Goal: Information Seeking & Learning: Learn about a topic

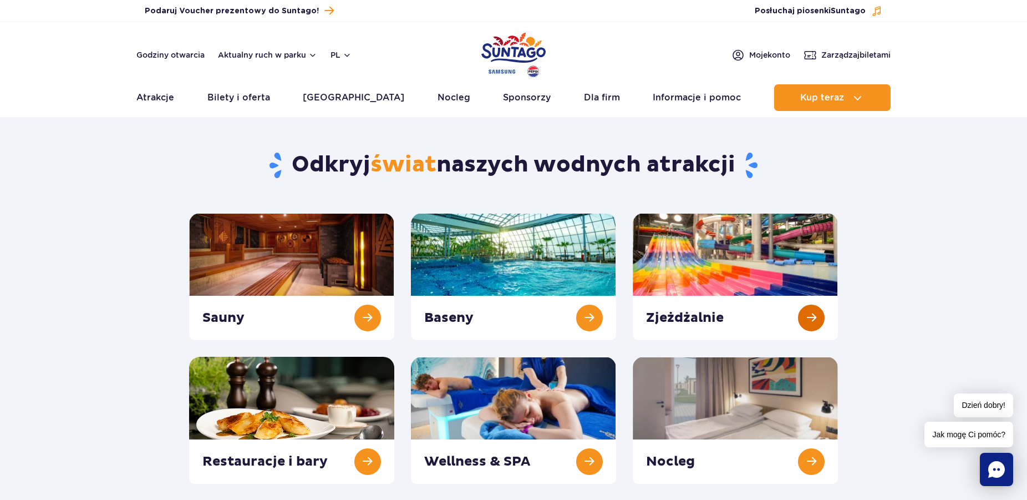
click at [757, 265] on link at bounding box center [735, 276] width 205 height 127
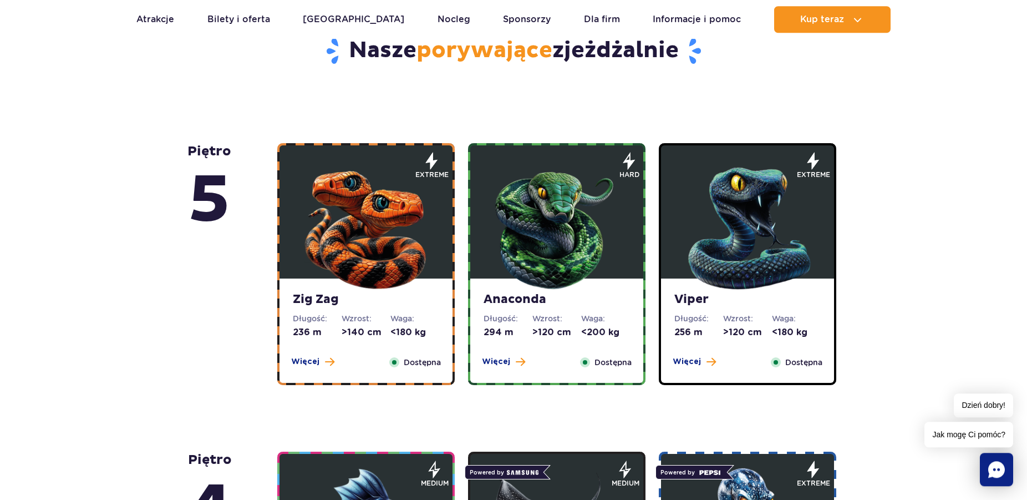
scroll to position [785, 0]
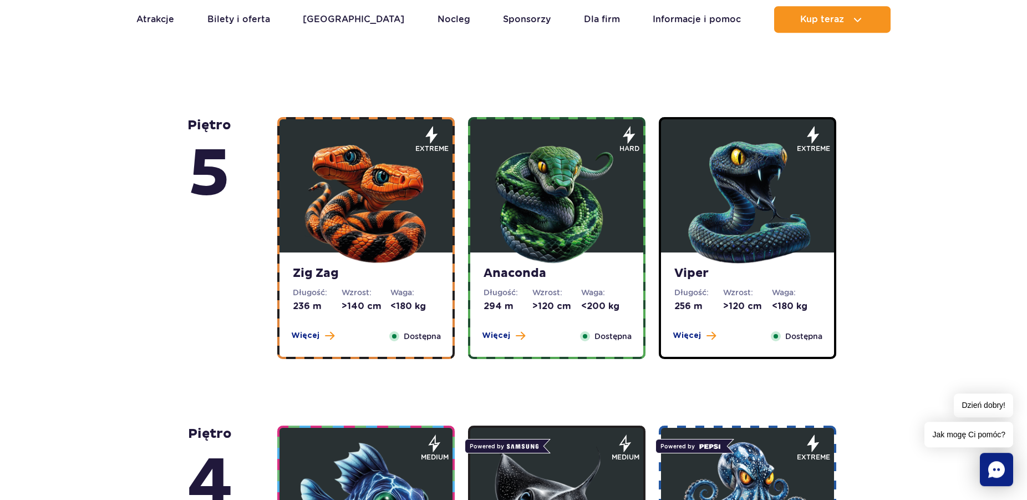
click at [413, 210] on img at bounding box center [365, 199] width 133 height 133
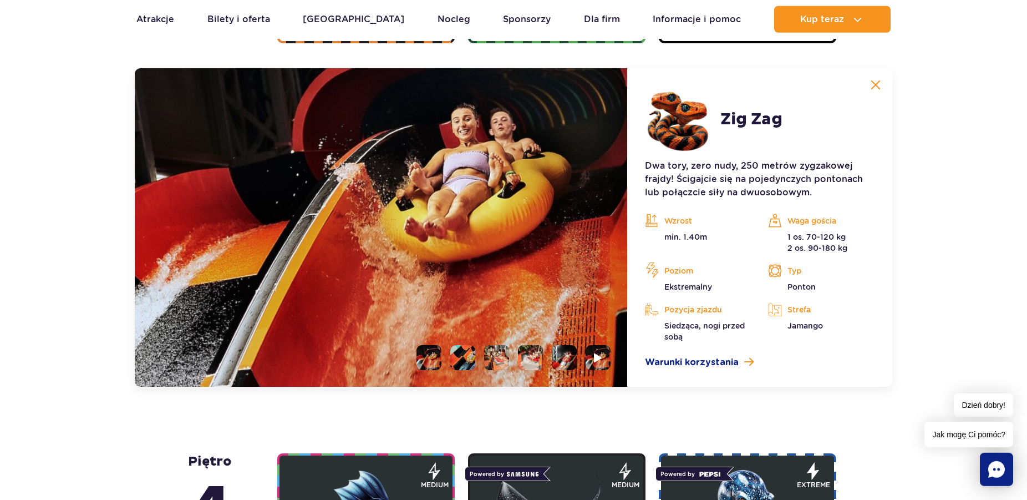
scroll to position [932, 0]
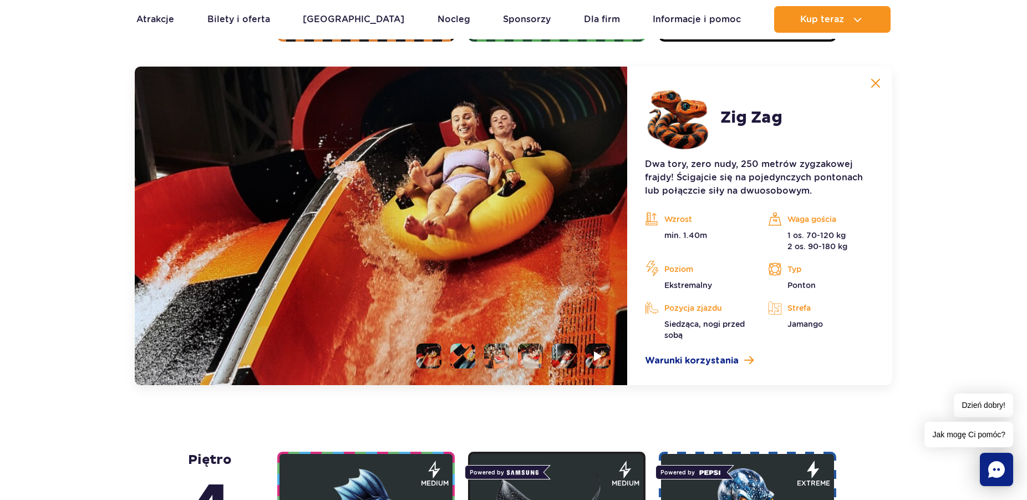
click at [879, 84] on img at bounding box center [876, 83] width 10 height 10
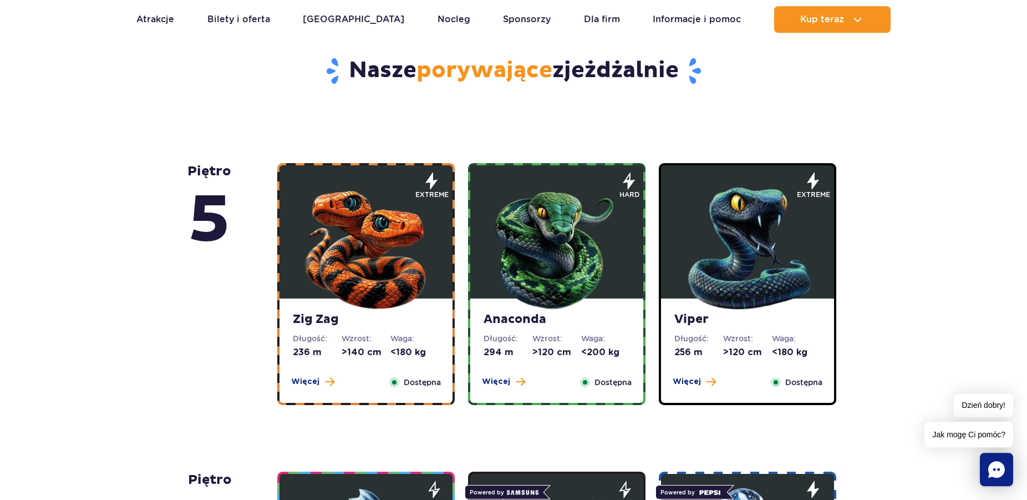
scroll to position [593, 0]
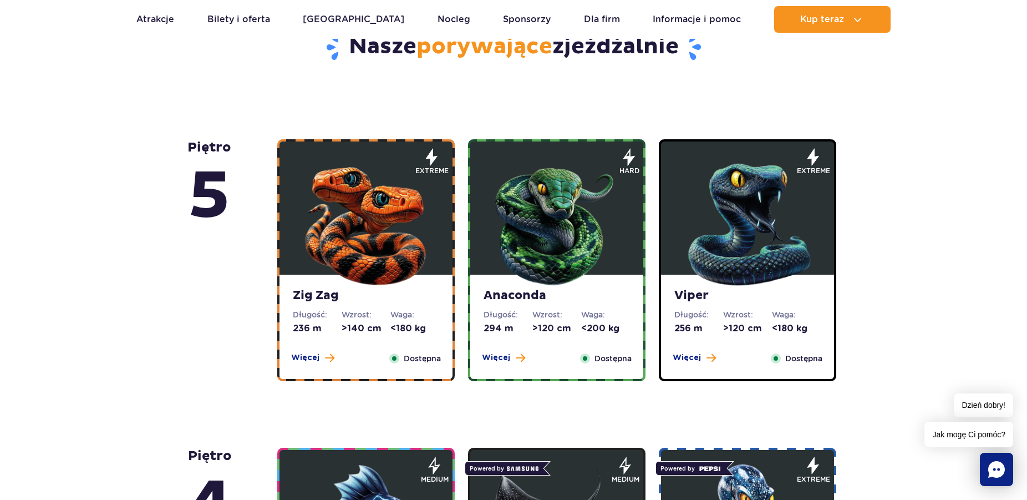
click at [565, 192] on img at bounding box center [556, 221] width 133 height 133
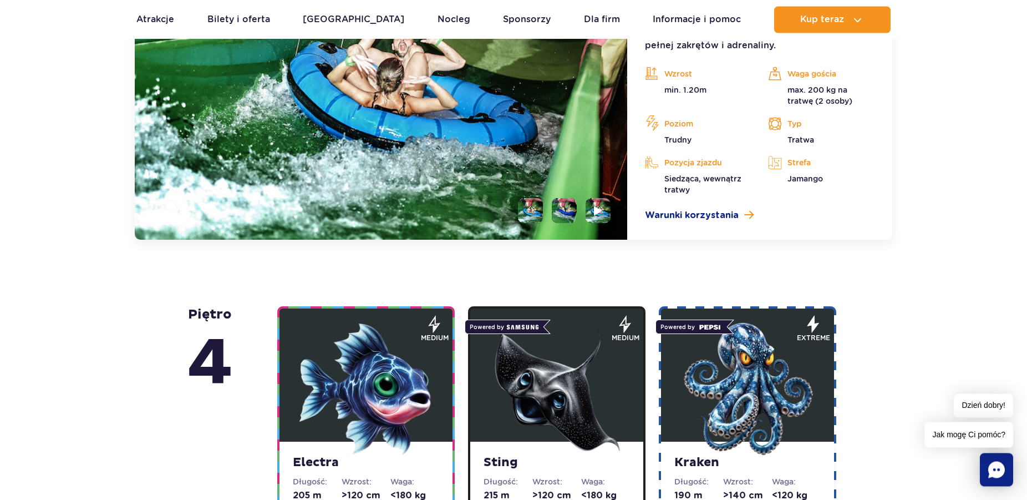
scroll to position [989, 0]
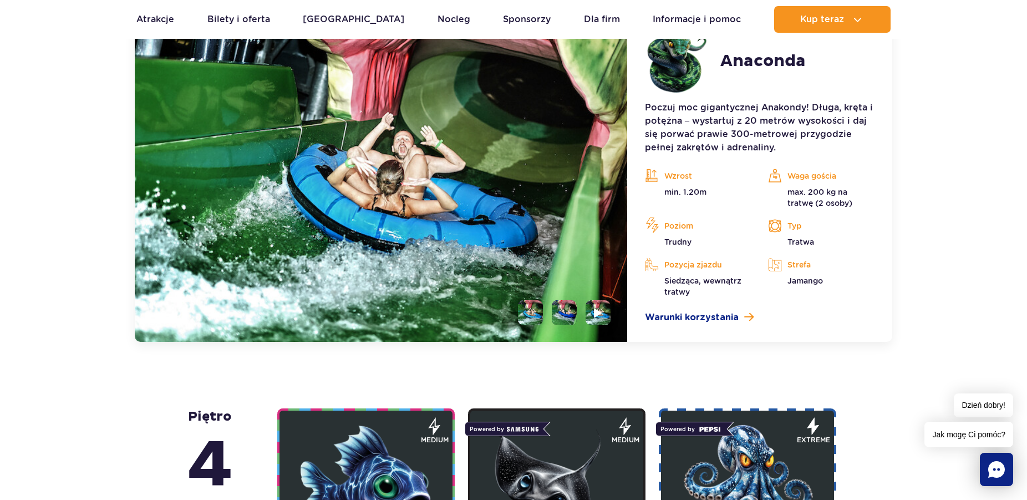
click at [527, 170] on img at bounding box center [381, 176] width 492 height 332
click at [562, 310] on li at bounding box center [564, 312] width 25 height 25
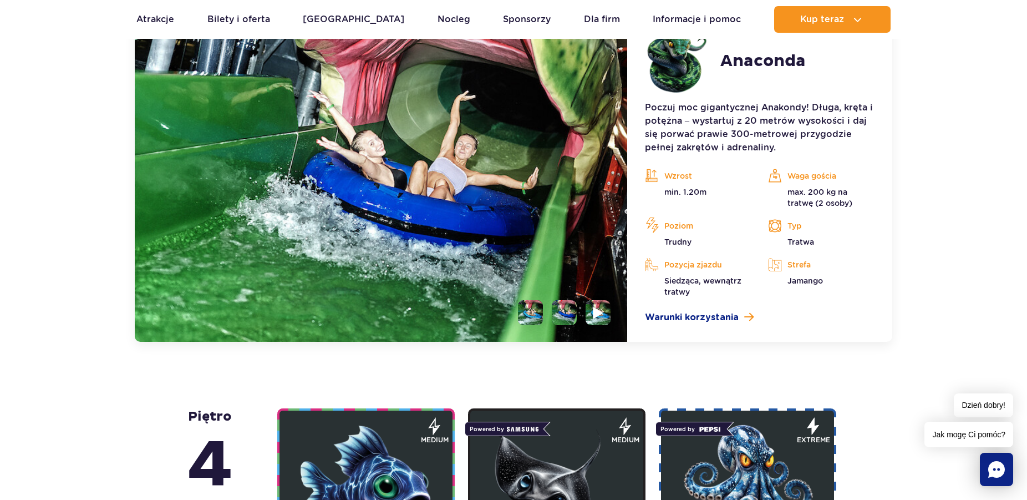
click at [592, 314] on li at bounding box center [598, 312] width 25 height 25
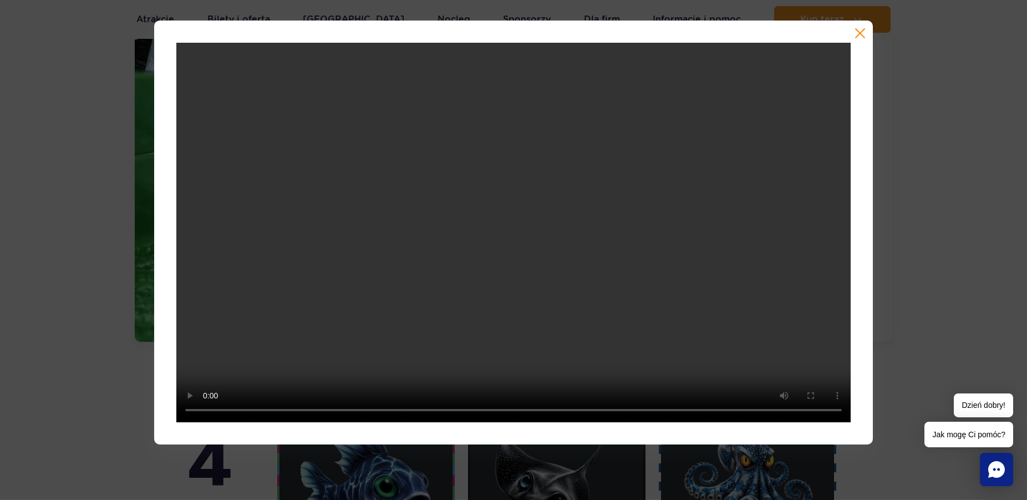
click at [858, 29] on button "button" at bounding box center [860, 33] width 11 height 11
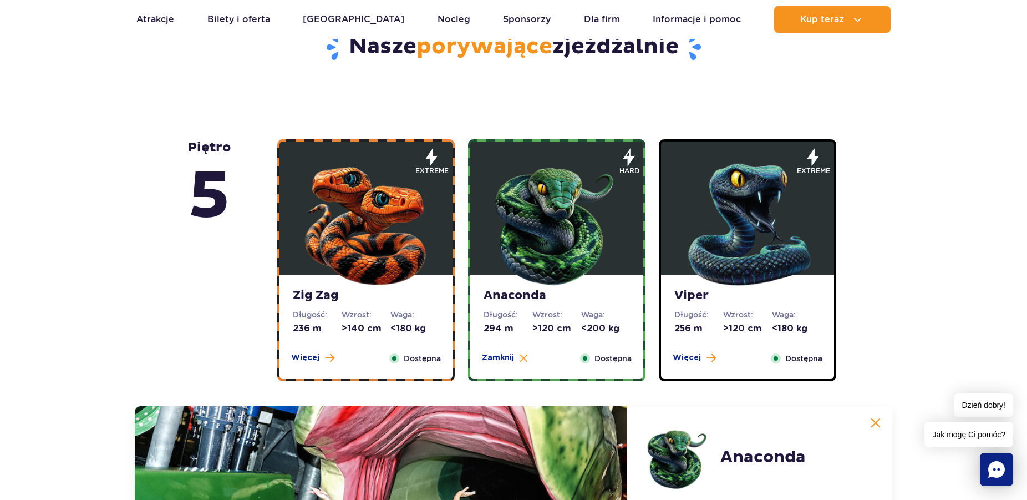
click at [725, 216] on img at bounding box center [747, 221] width 133 height 133
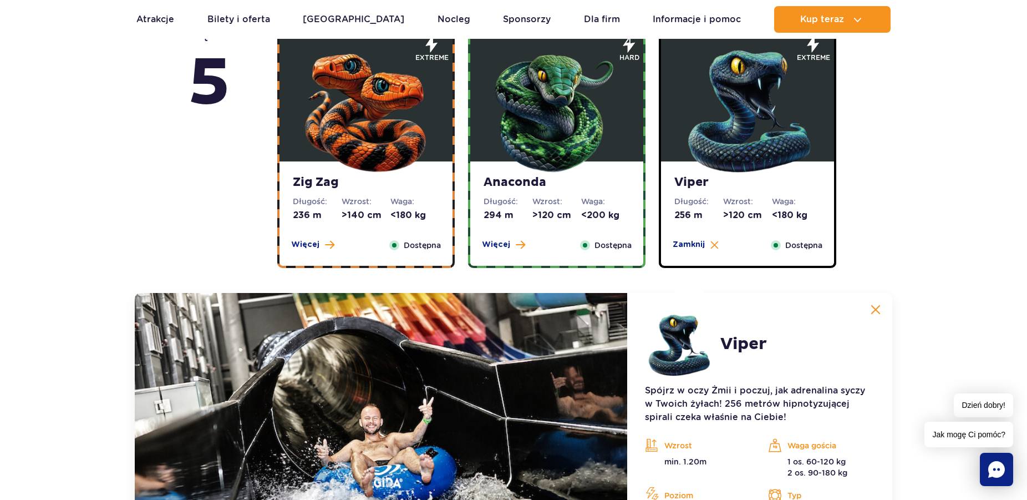
scroll to position [876, 0]
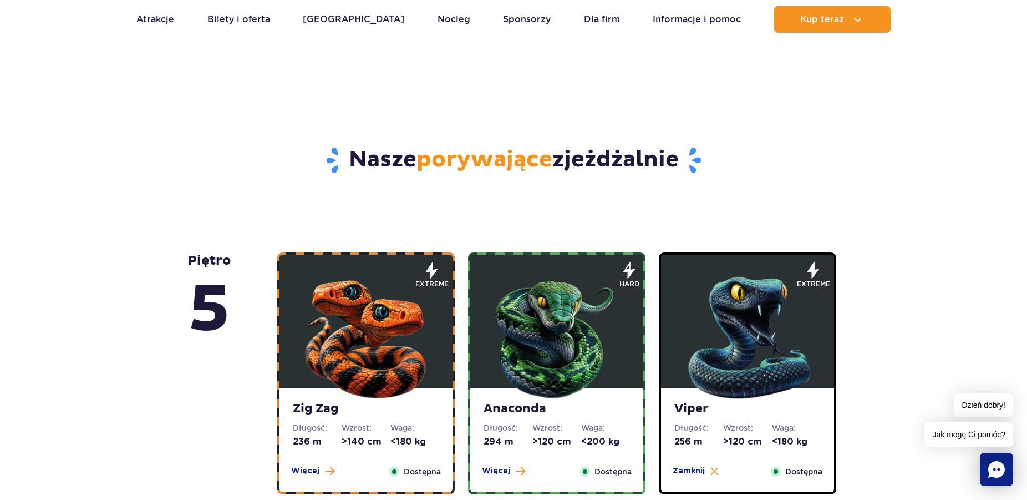
click at [557, 321] on img at bounding box center [556, 334] width 133 height 133
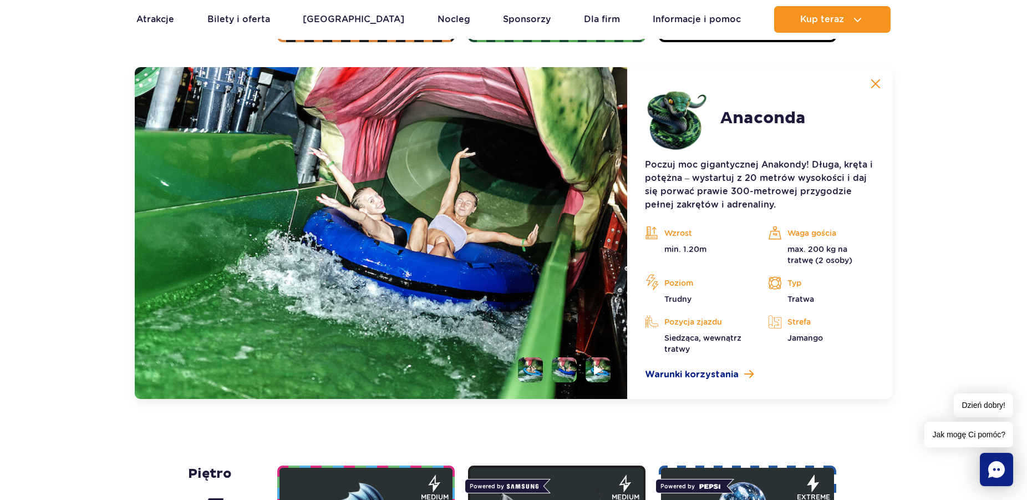
scroll to position [932, 0]
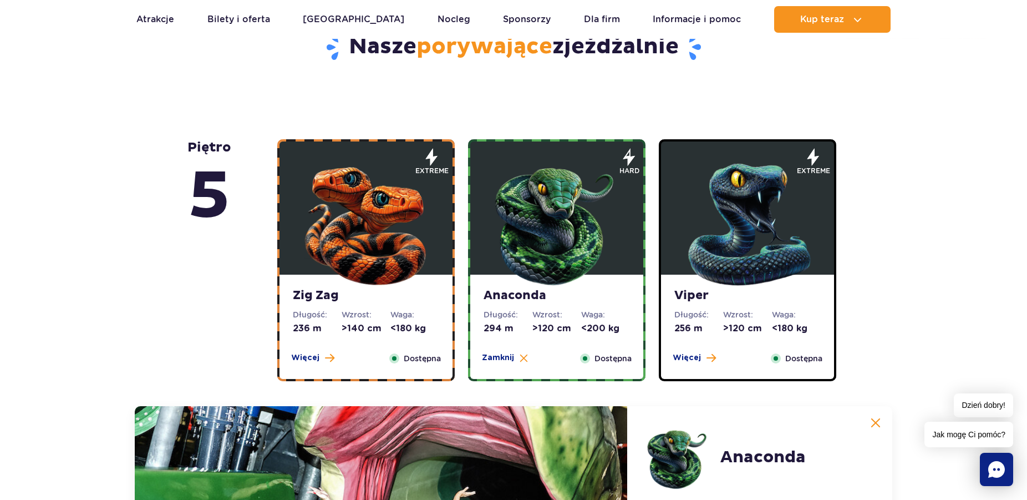
click at [703, 297] on strong "Viper" at bounding box center [747, 296] width 146 height 16
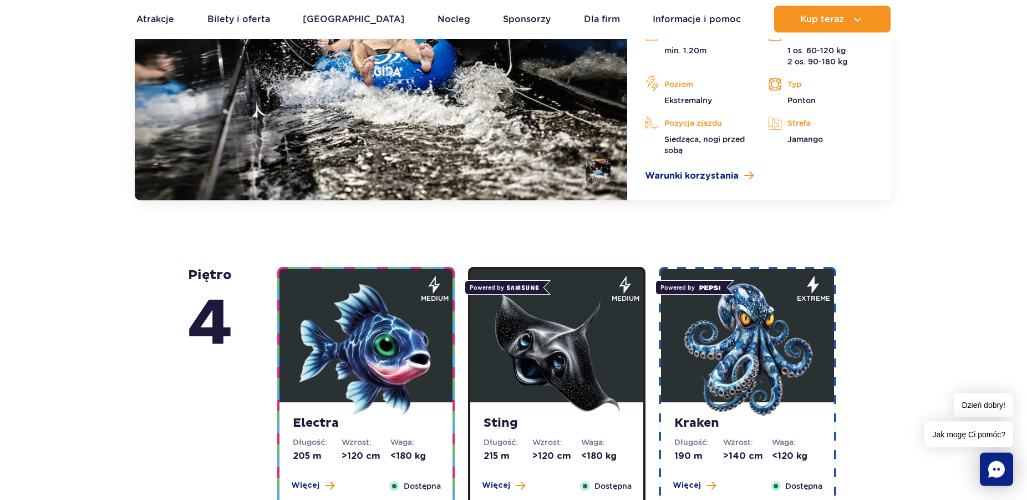
scroll to position [1272, 0]
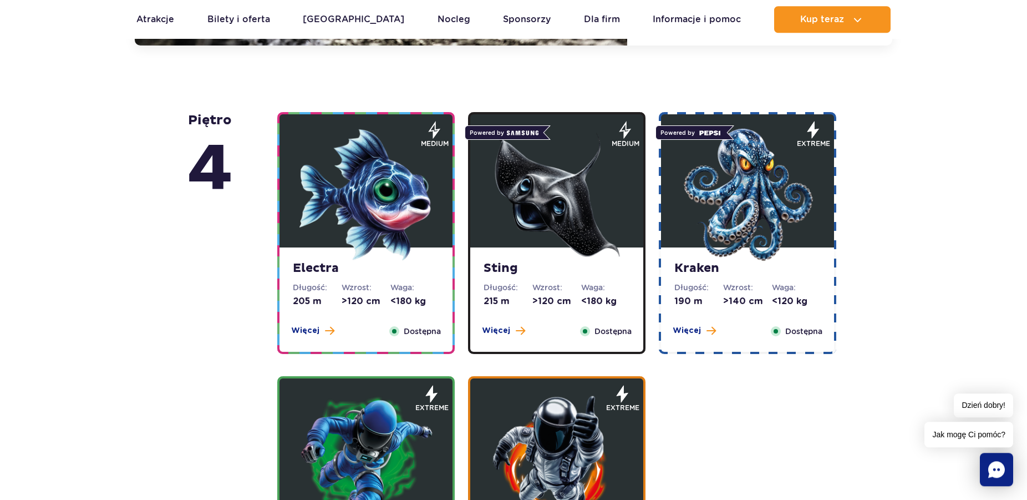
click at [406, 169] on img at bounding box center [365, 194] width 133 height 133
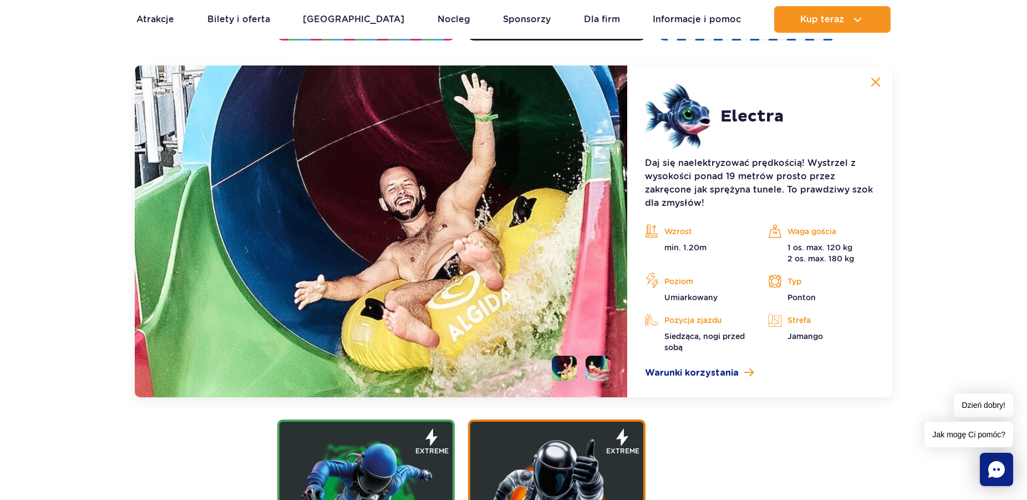
scroll to position [1241, 0]
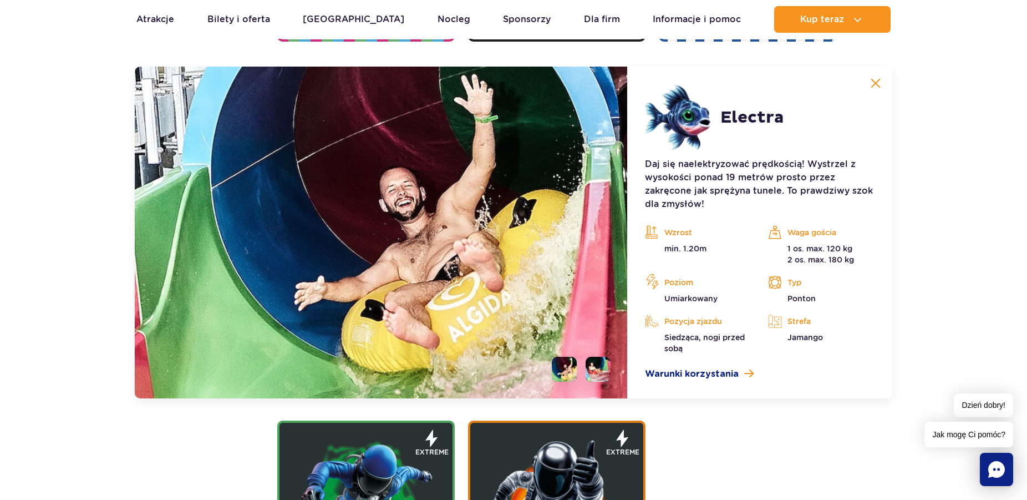
click at [598, 359] on li at bounding box center [598, 369] width 25 height 25
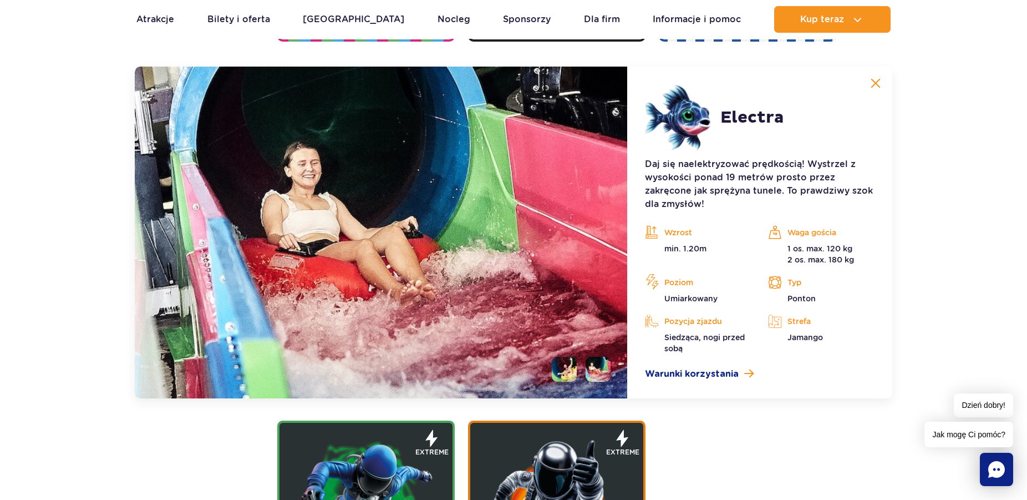
click at [570, 363] on li at bounding box center [564, 369] width 25 height 25
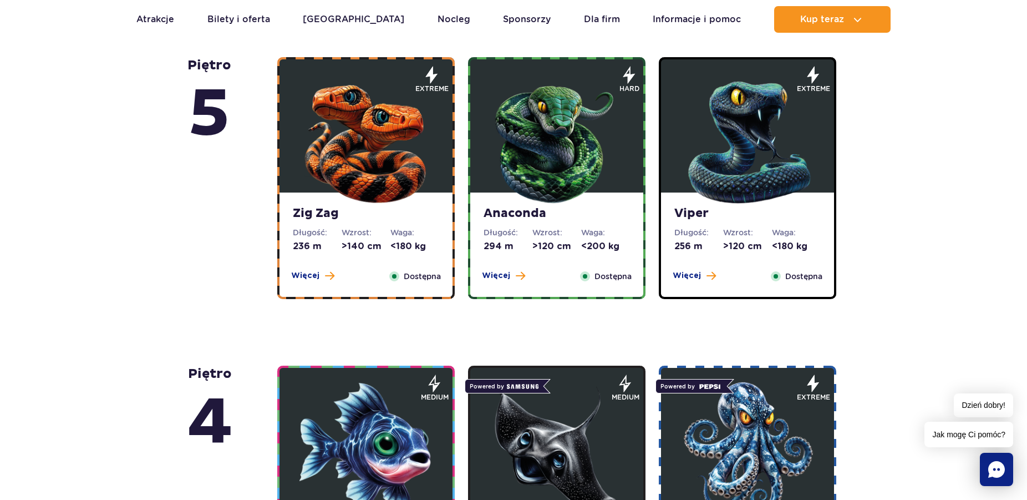
scroll to position [958, 0]
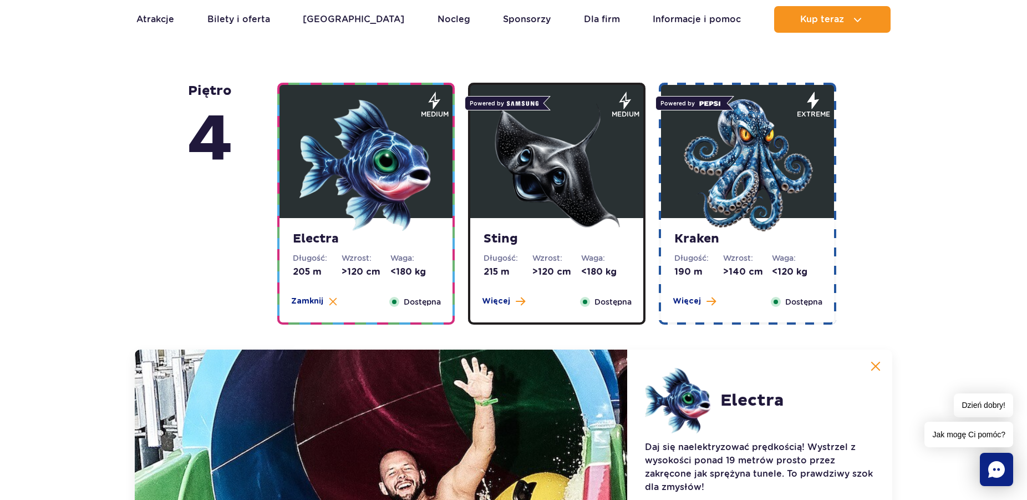
click at [544, 131] on img at bounding box center [556, 165] width 133 height 133
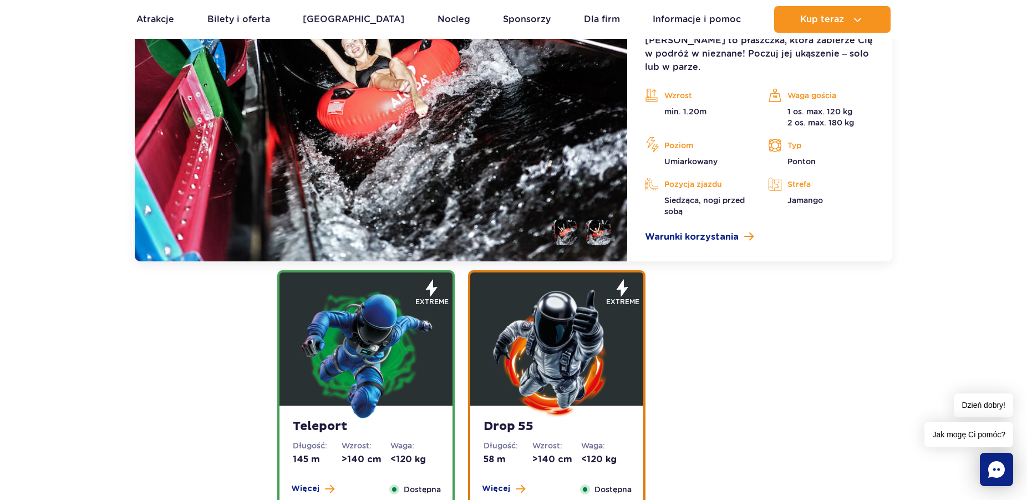
scroll to position [1410, 0]
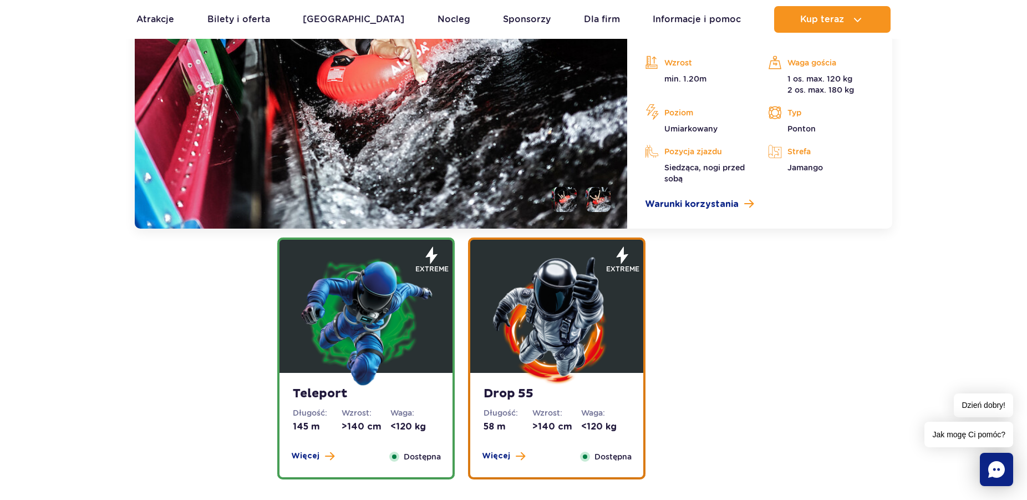
click at [593, 187] on li at bounding box center [598, 199] width 25 height 25
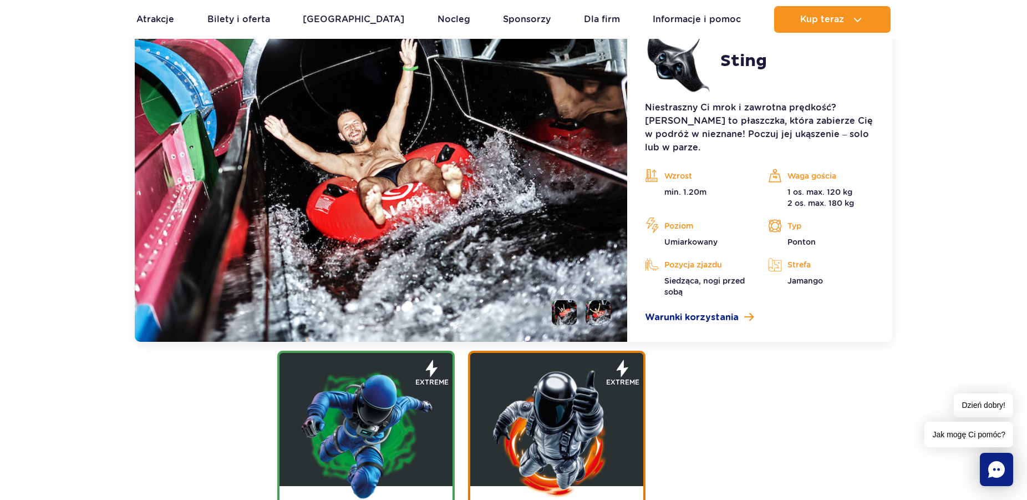
scroll to position [958, 0]
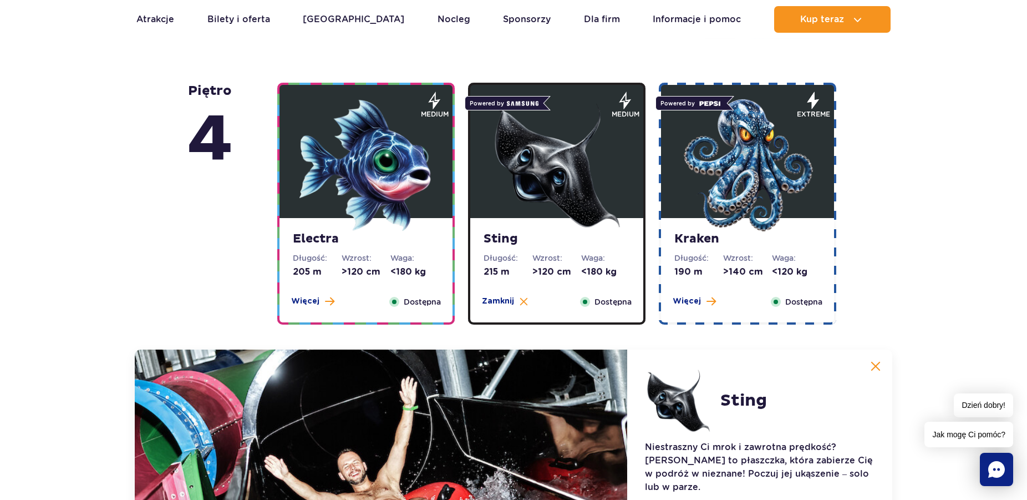
click at [735, 196] on img at bounding box center [747, 165] width 133 height 133
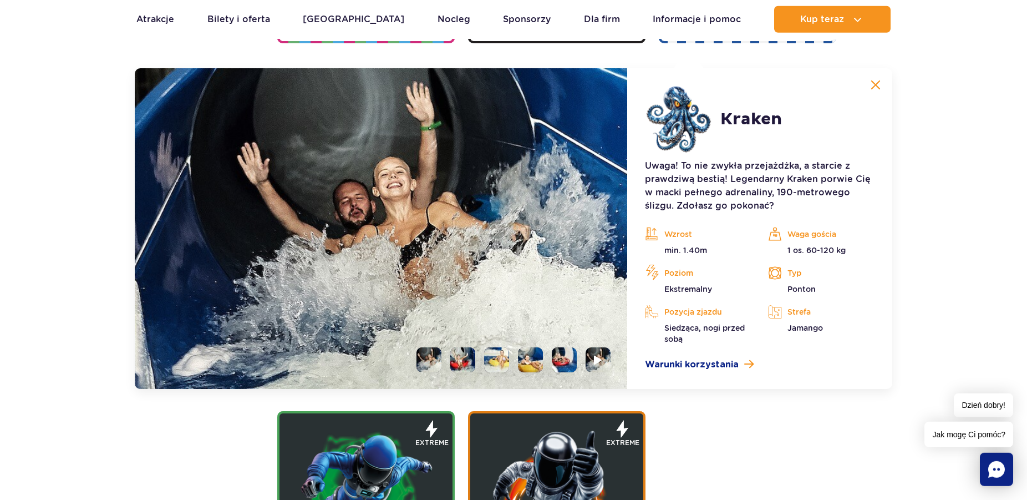
scroll to position [1241, 0]
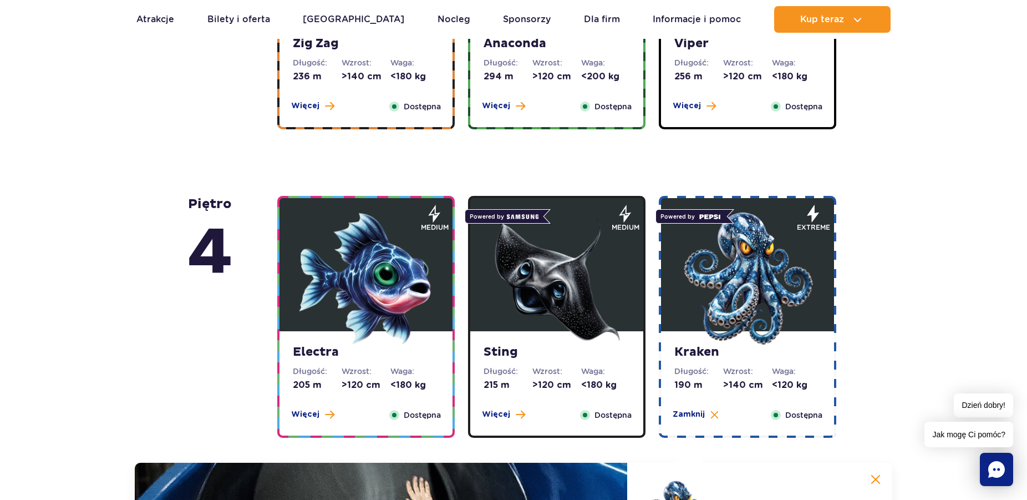
click at [583, 250] on img at bounding box center [556, 278] width 133 height 133
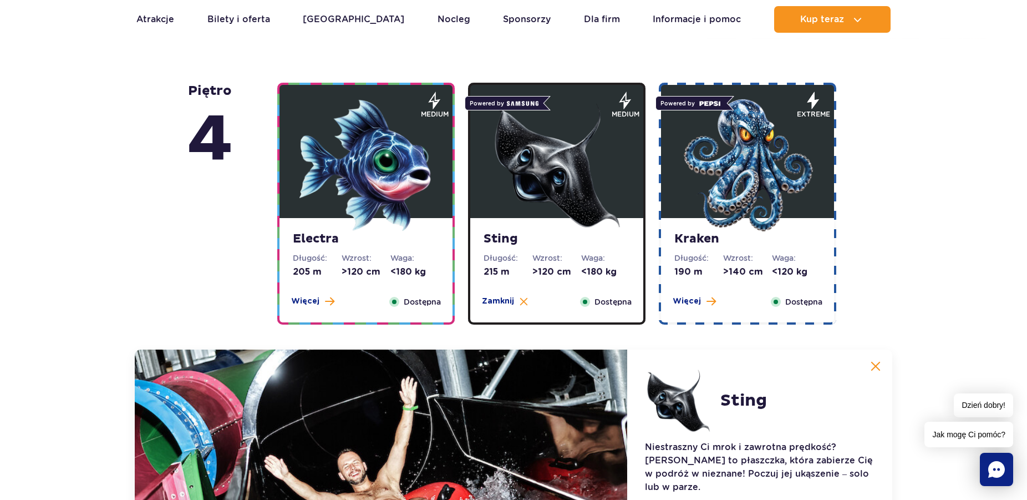
click at [330, 191] on img at bounding box center [365, 165] width 133 height 133
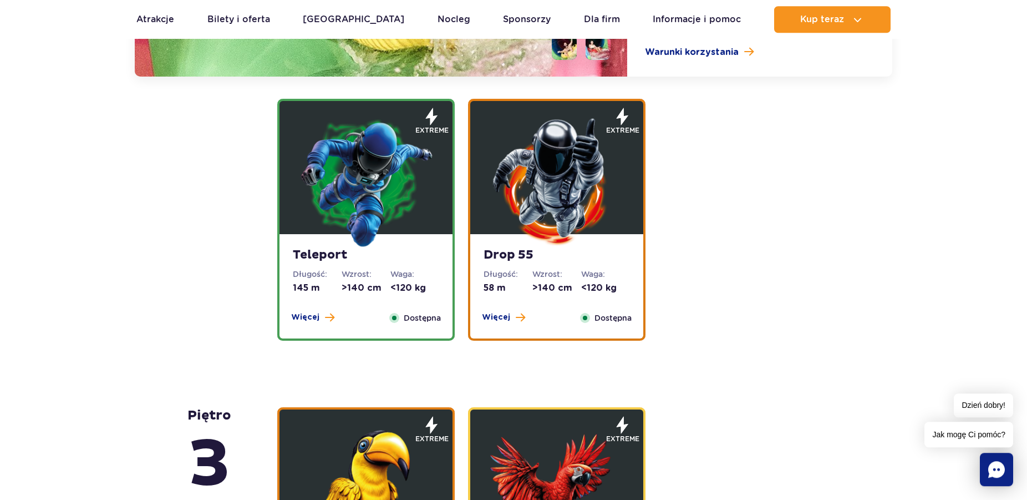
scroll to position [1580, 0]
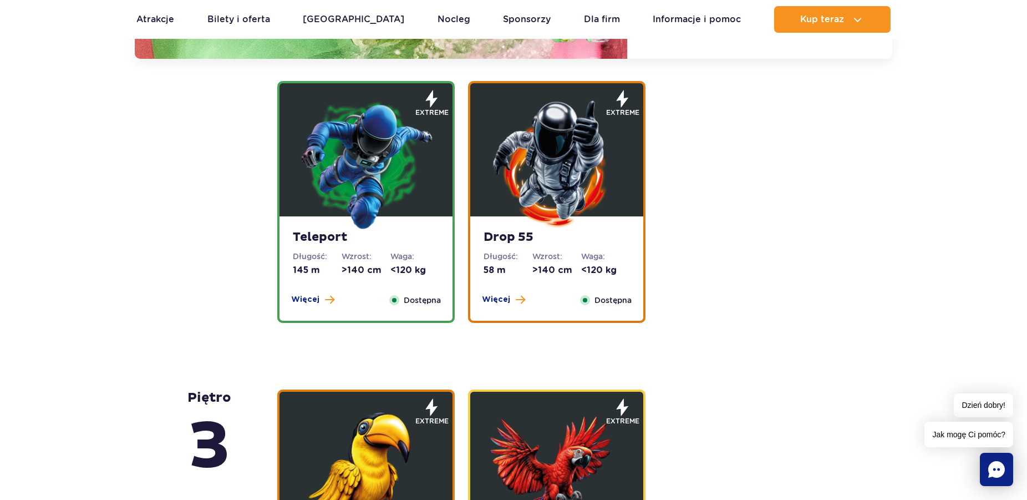
click at [391, 158] on img at bounding box center [365, 163] width 133 height 133
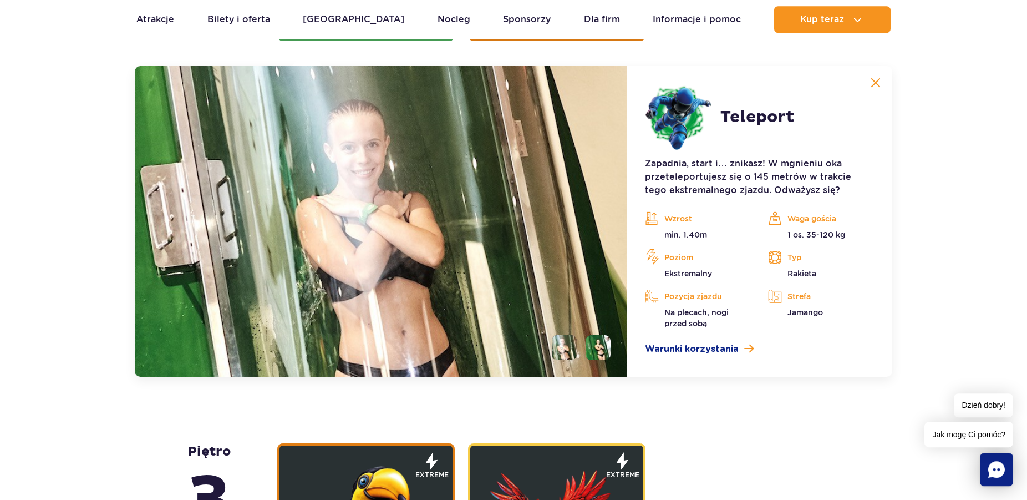
scroll to position [1504, 0]
click at [562, 353] on li at bounding box center [564, 347] width 25 height 25
click at [599, 349] on li at bounding box center [598, 347] width 25 height 25
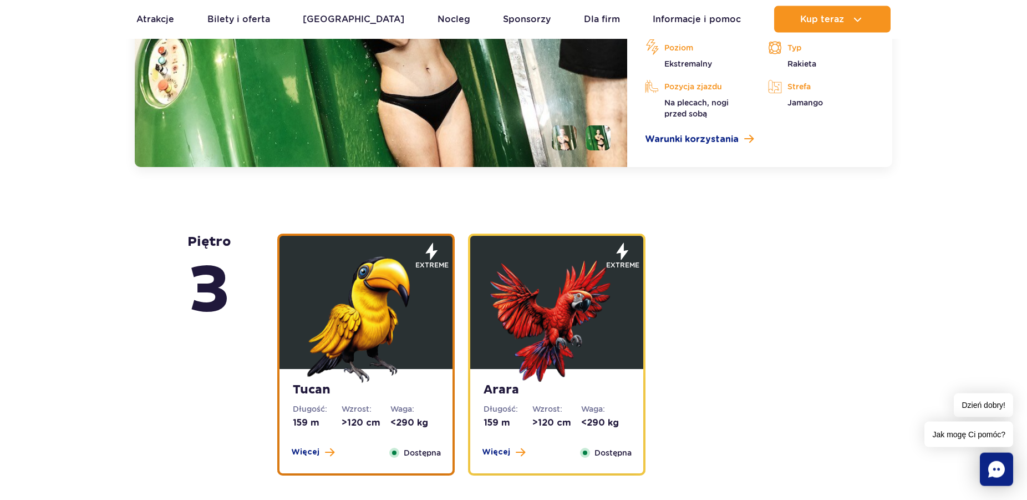
scroll to position [1787, 0]
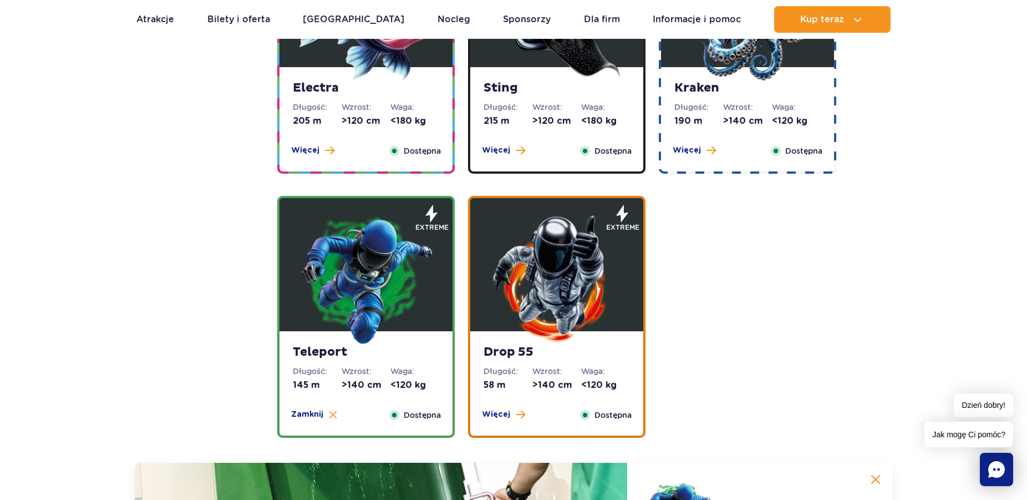
click at [627, 248] on figure at bounding box center [556, 264] width 173 height 133
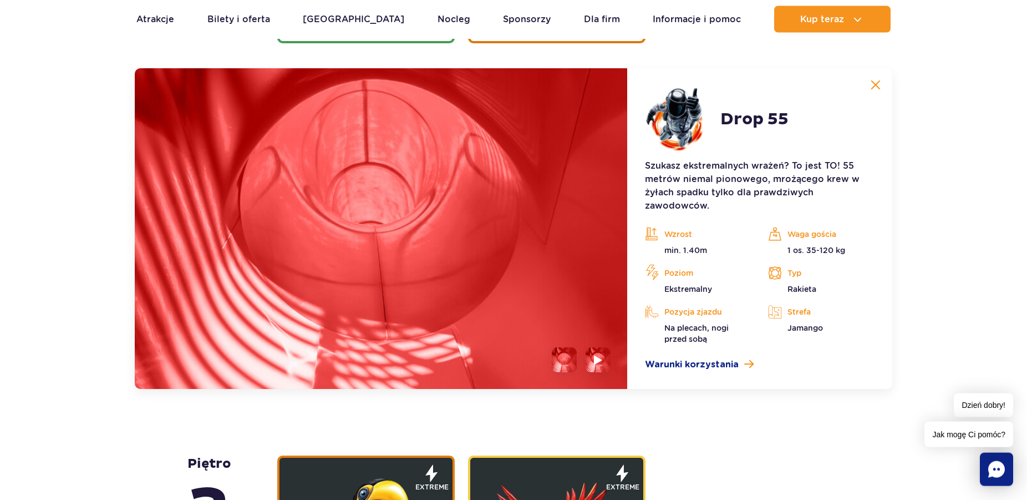
scroll to position [1504, 0]
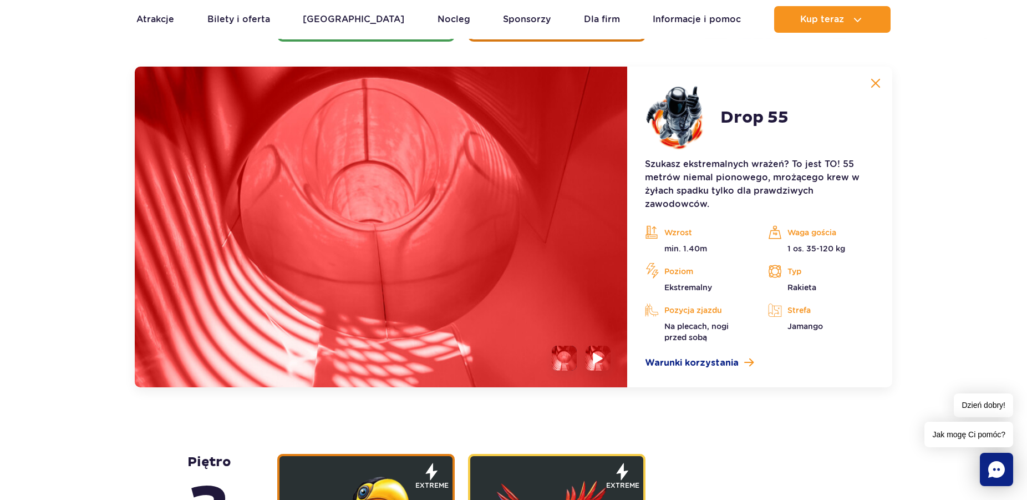
click at [595, 360] on img at bounding box center [598, 358] width 11 height 13
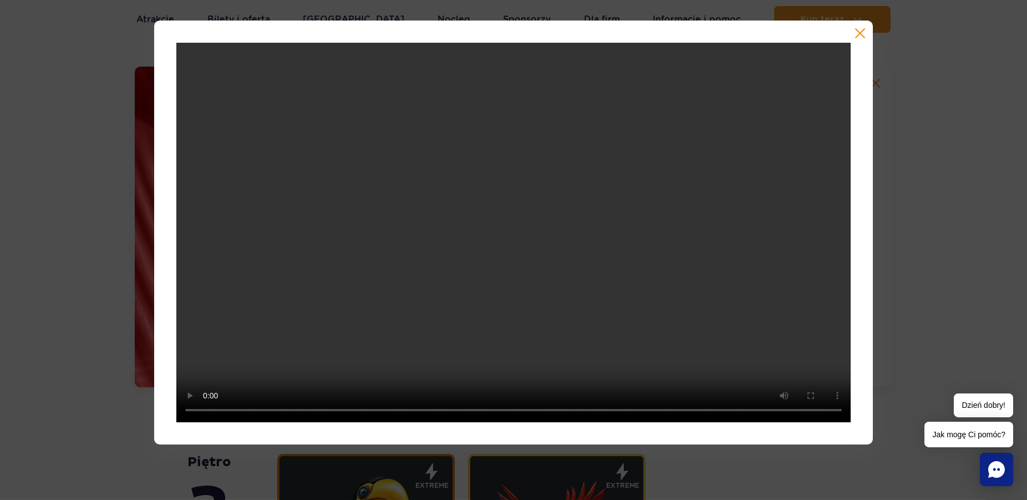
click at [868, 34] on div at bounding box center [513, 233] width 719 height 424
click at [867, 34] on div at bounding box center [513, 233] width 719 height 424
click at [847, 32] on div at bounding box center [513, 233] width 719 height 424
click at [862, 32] on button "button" at bounding box center [860, 33] width 11 height 11
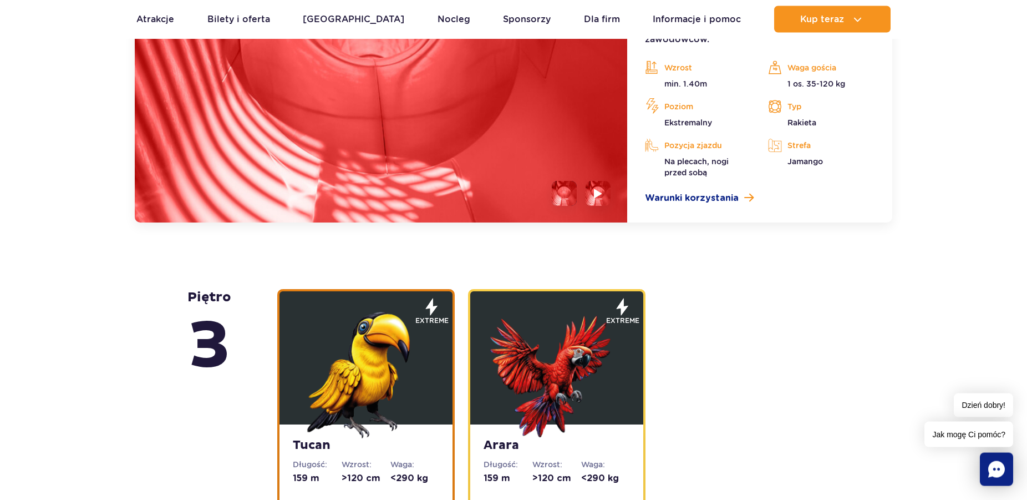
scroll to position [1787, 0]
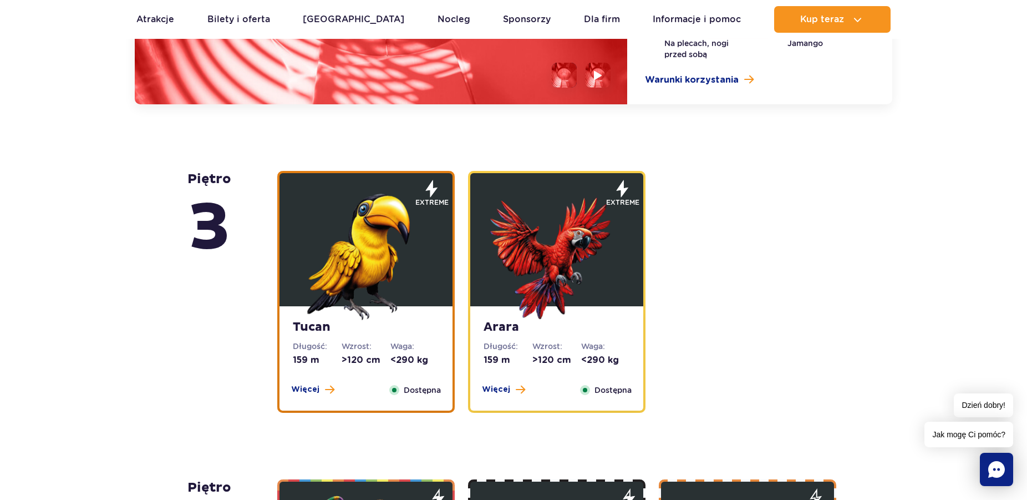
click at [396, 232] on img at bounding box center [365, 253] width 133 height 133
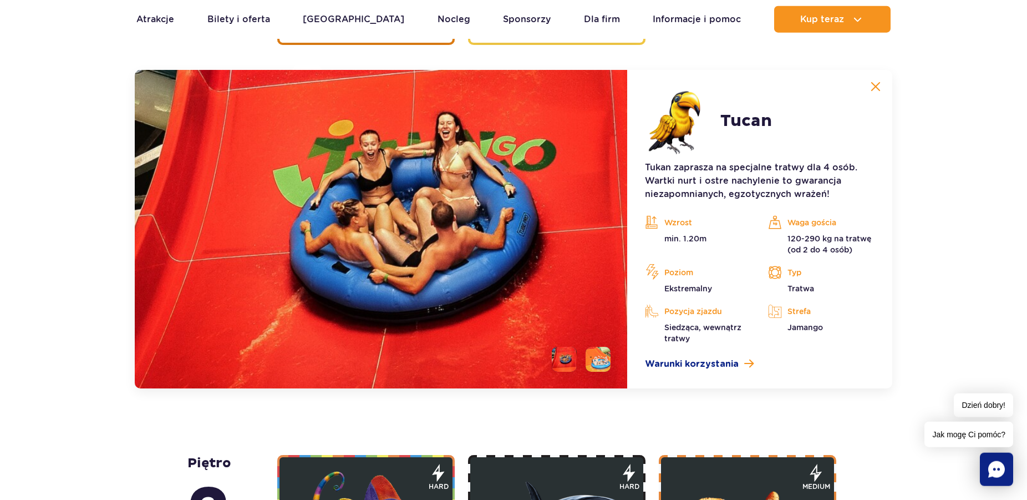
scroll to position [1813, 0]
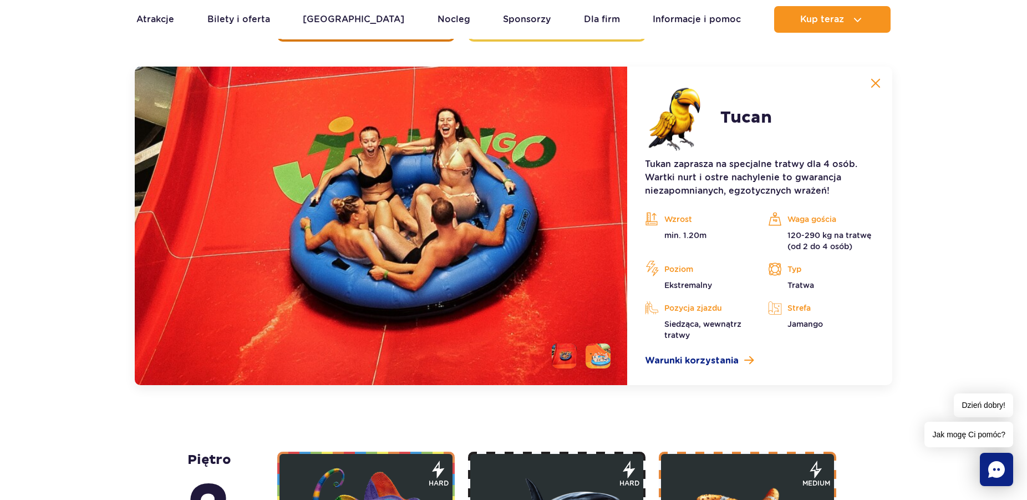
click at [873, 78] on img at bounding box center [876, 83] width 10 height 10
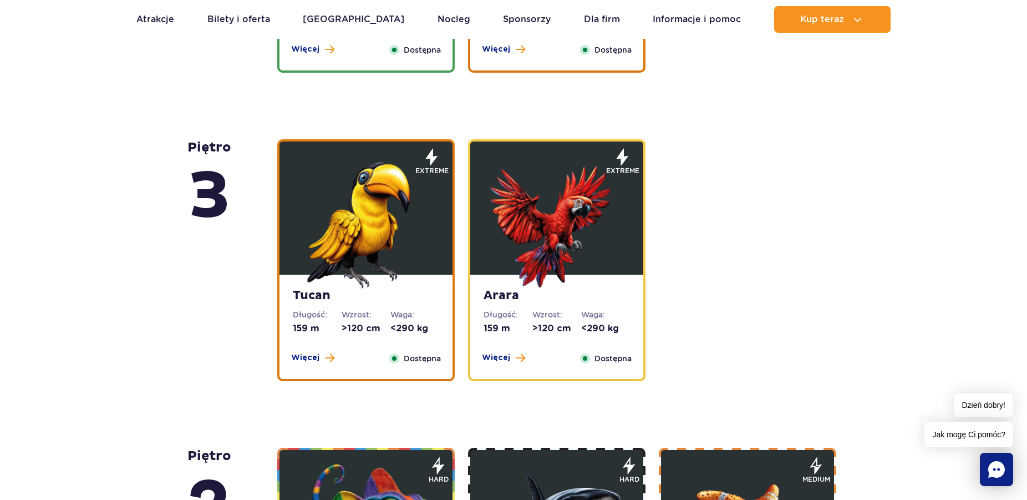
click at [592, 273] on img at bounding box center [556, 221] width 133 height 133
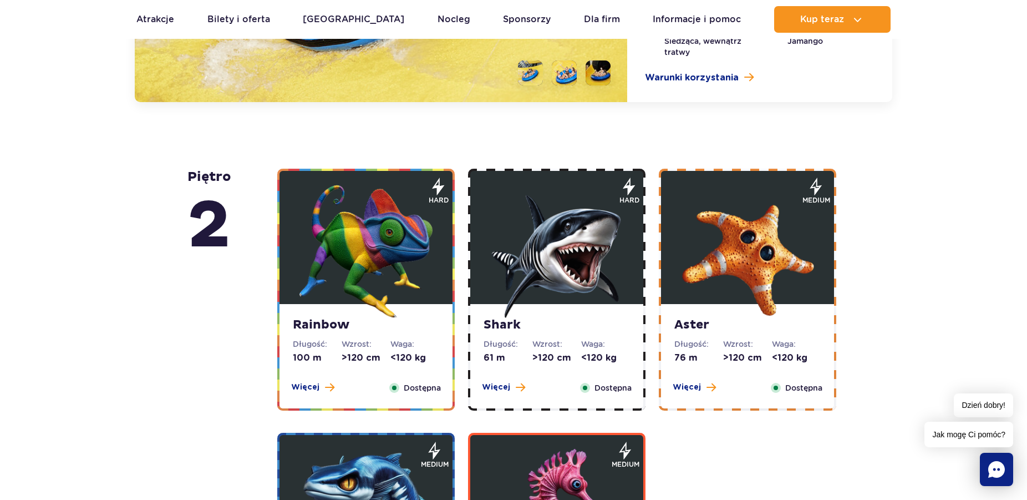
click at [400, 246] on img at bounding box center [365, 251] width 133 height 133
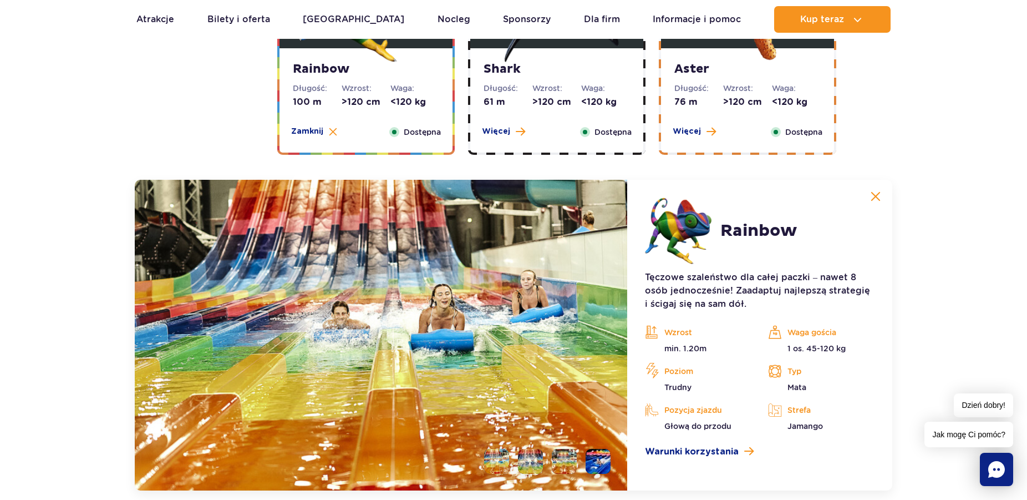
scroll to position [1725, 0]
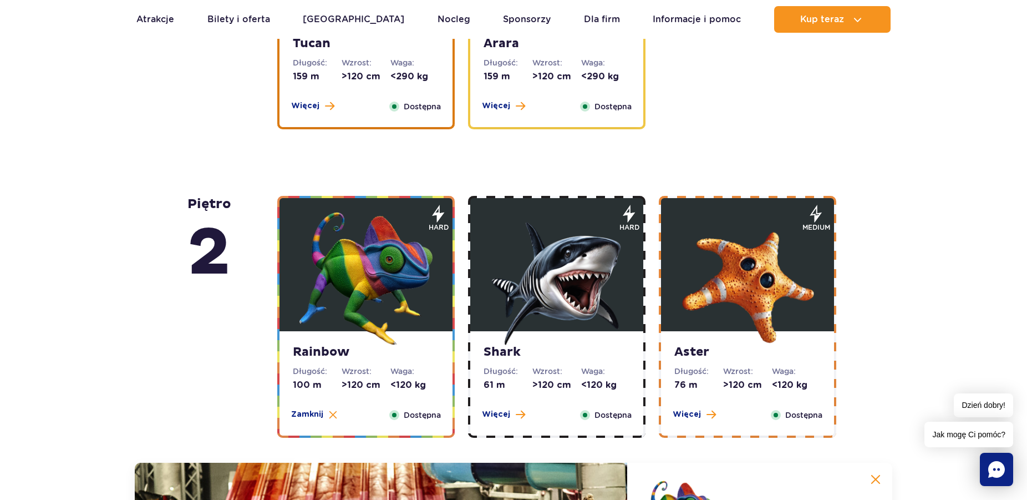
click at [535, 239] on img at bounding box center [556, 278] width 133 height 133
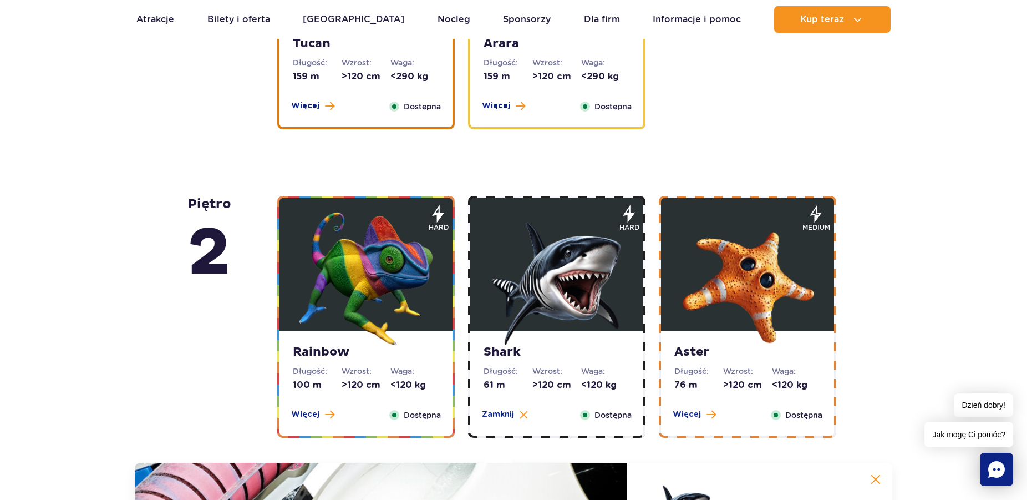
click at [788, 291] on img at bounding box center [747, 278] width 133 height 133
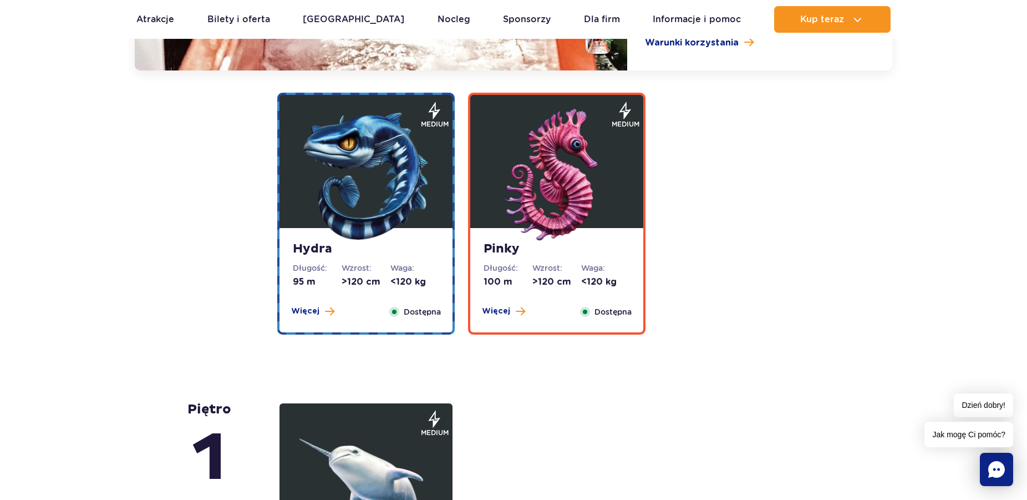
scroll to position [2517, 0]
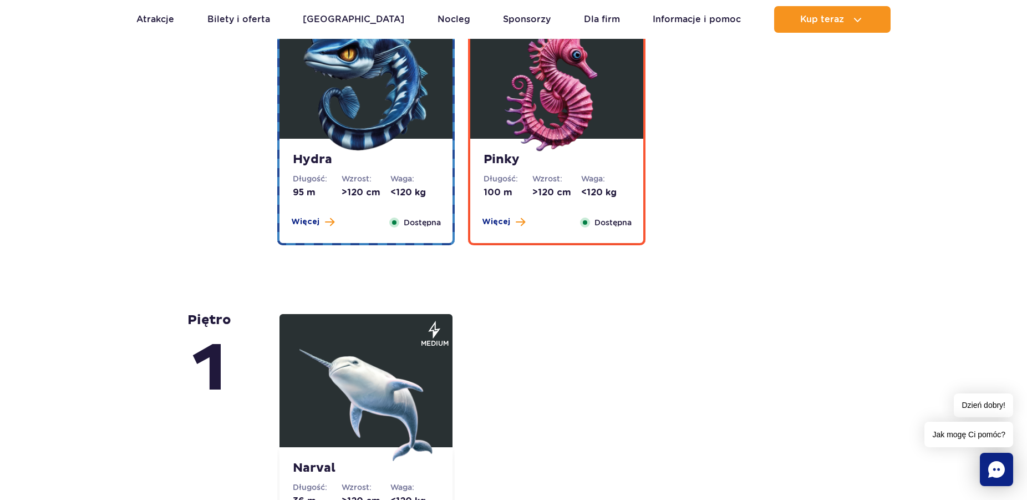
click at [373, 130] on img at bounding box center [365, 85] width 133 height 133
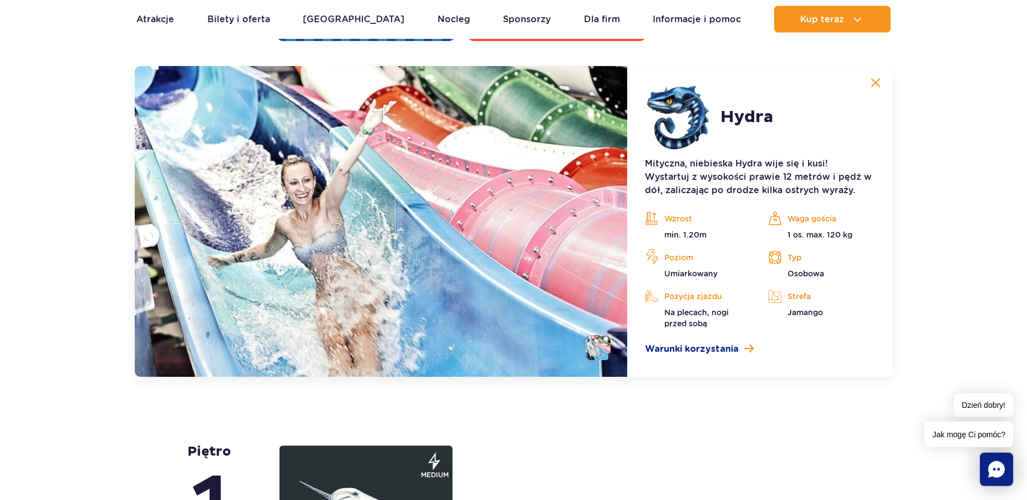
scroll to position [2385, 0]
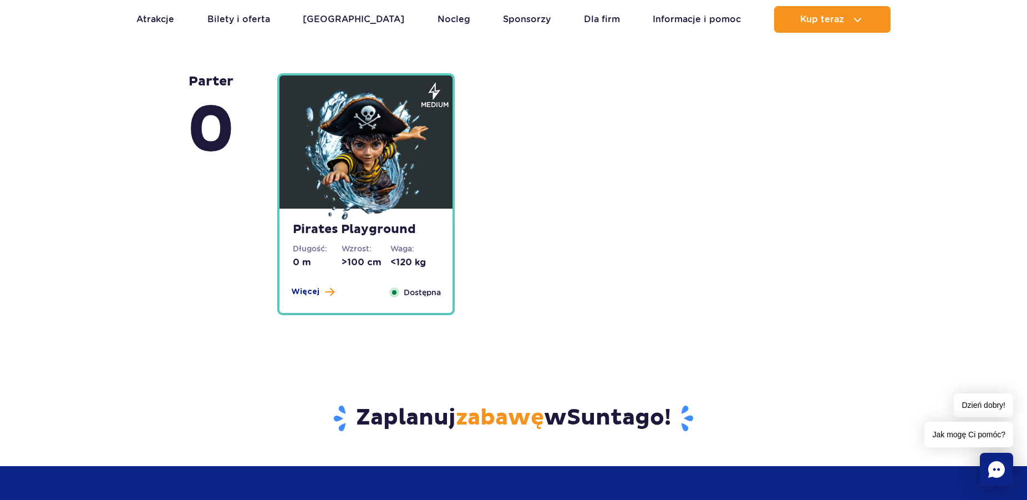
click at [390, 164] on img at bounding box center [365, 155] width 133 height 133
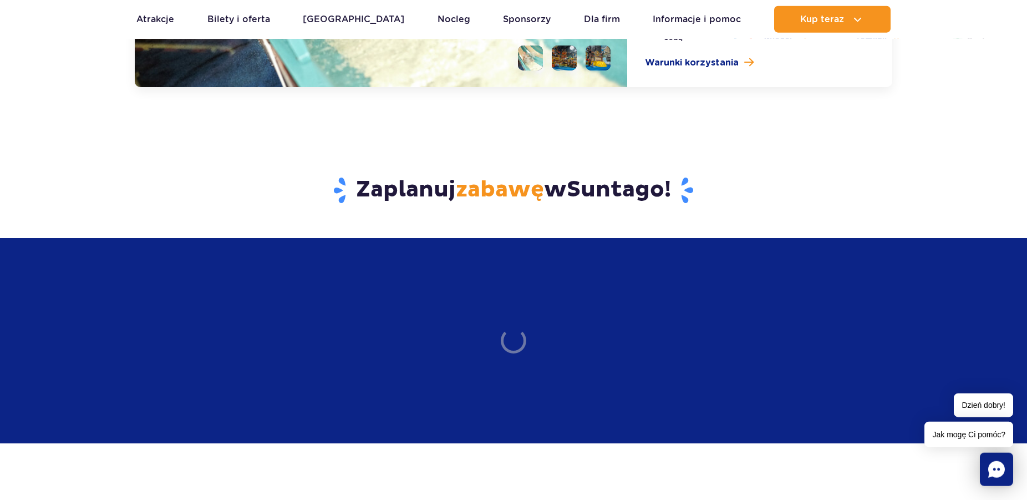
scroll to position [3341, 0]
